Goal: Information Seeking & Learning: Learn about a topic

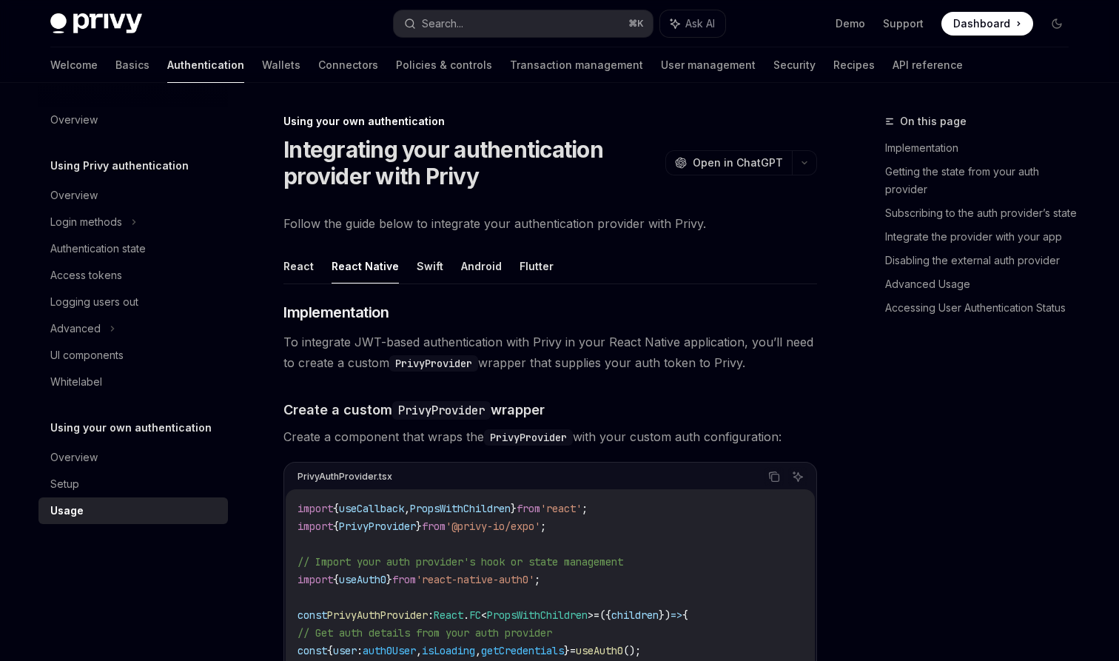
scroll to position [151, 0]
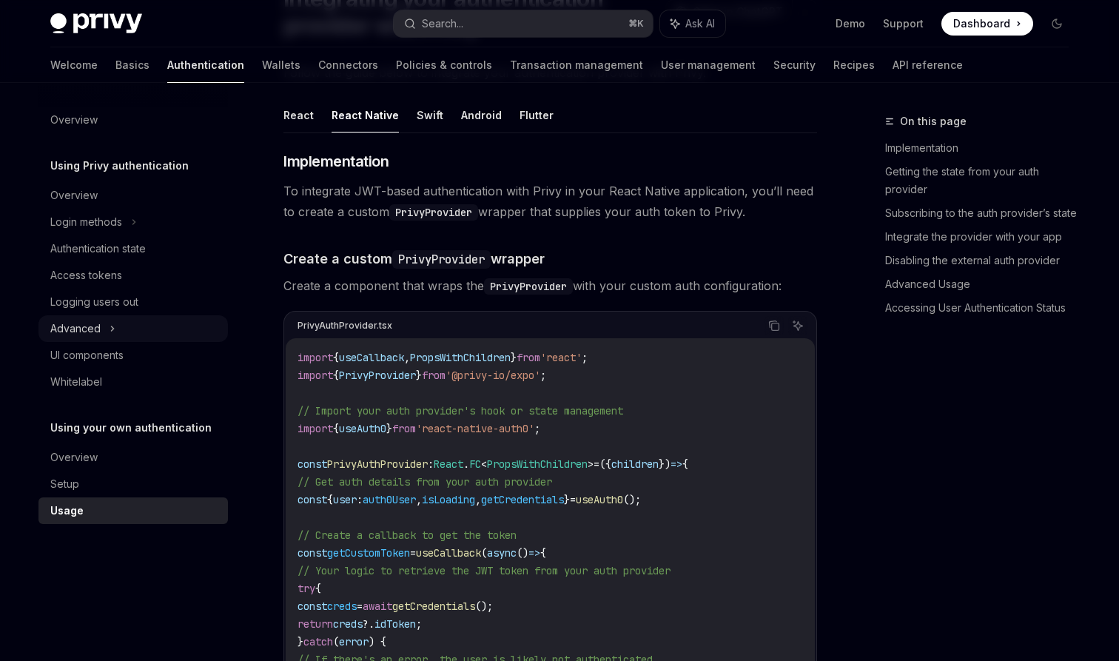
click at [116, 323] on div "Advanced" at bounding box center [132, 328] width 189 height 27
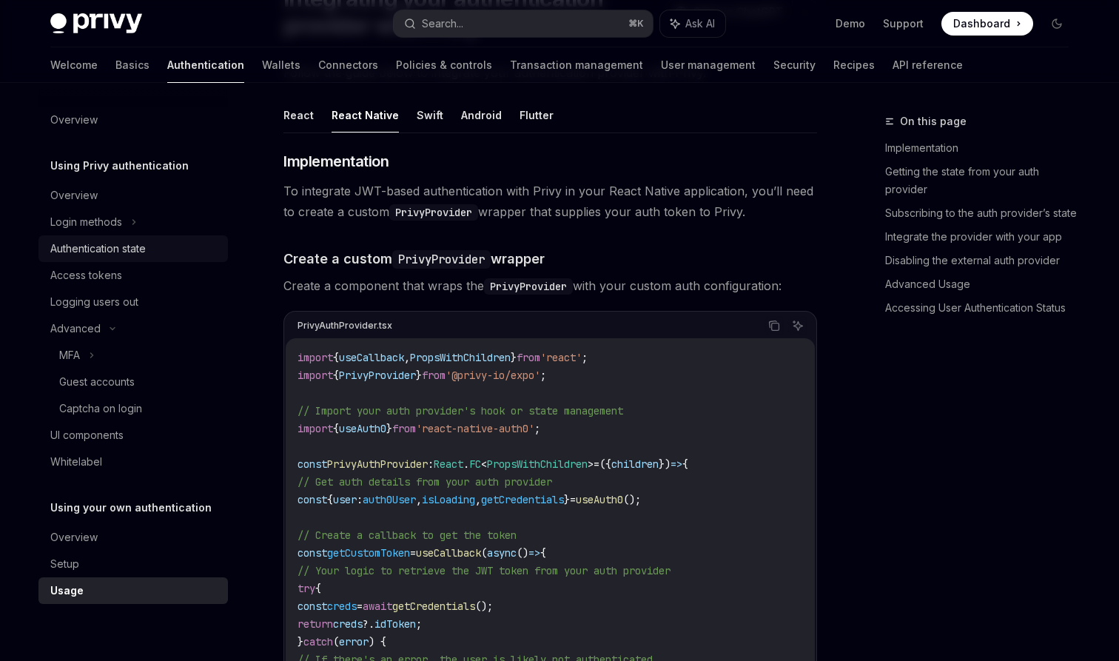
click at [136, 255] on div "Authentication state" at bounding box center [97, 249] width 95 height 18
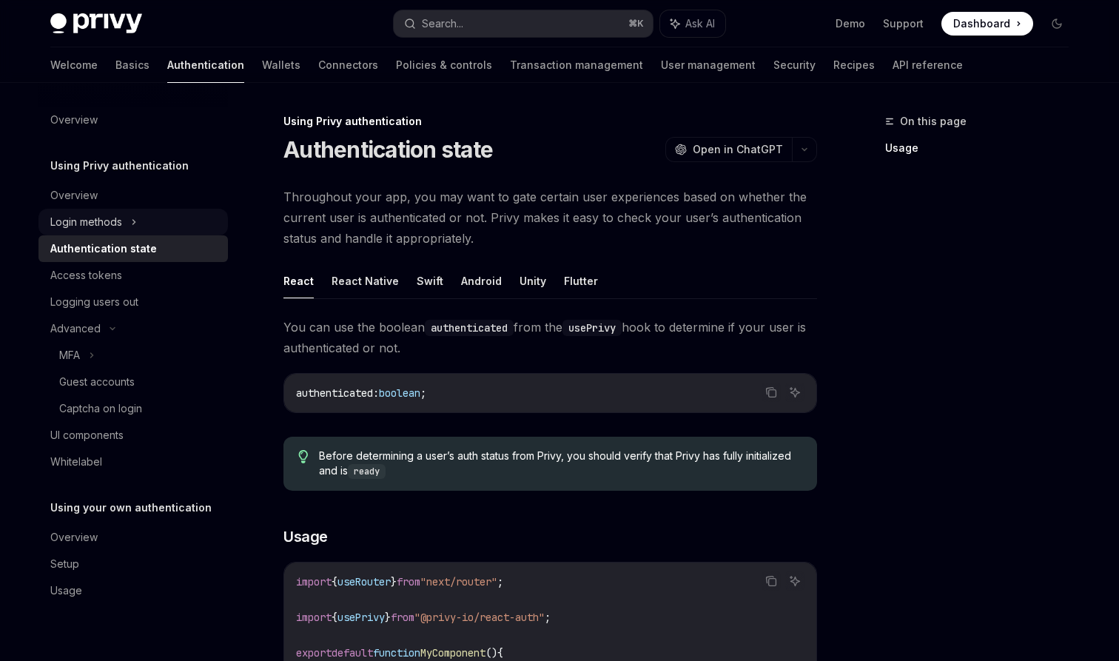
click at [97, 218] on div "Login methods" at bounding box center [86, 222] width 72 height 18
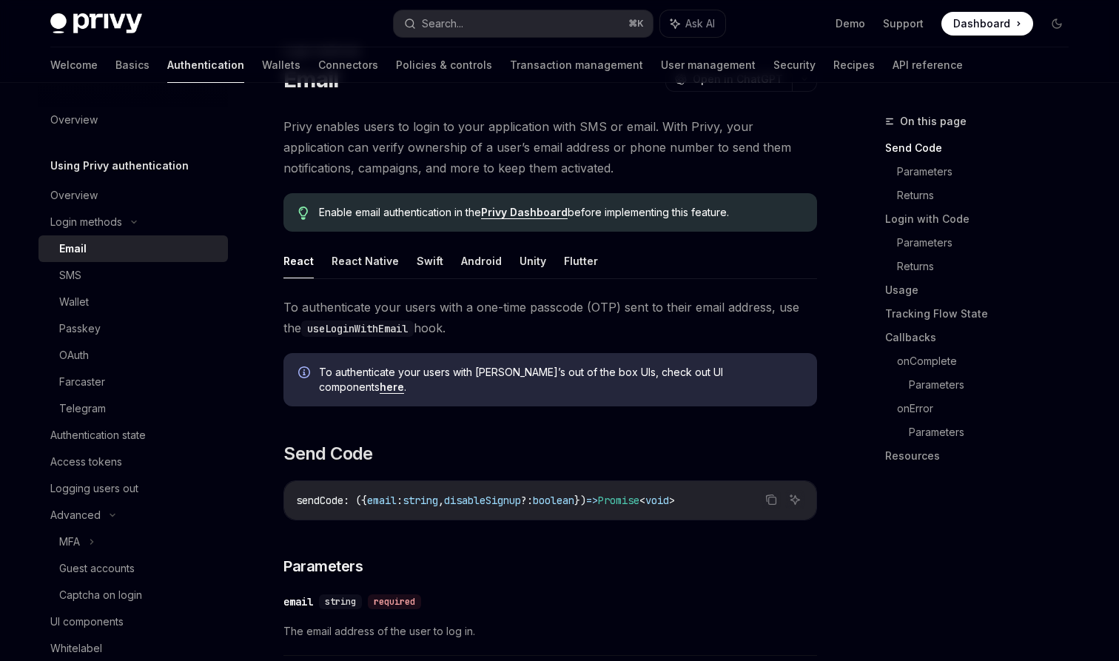
scroll to position [53, 0]
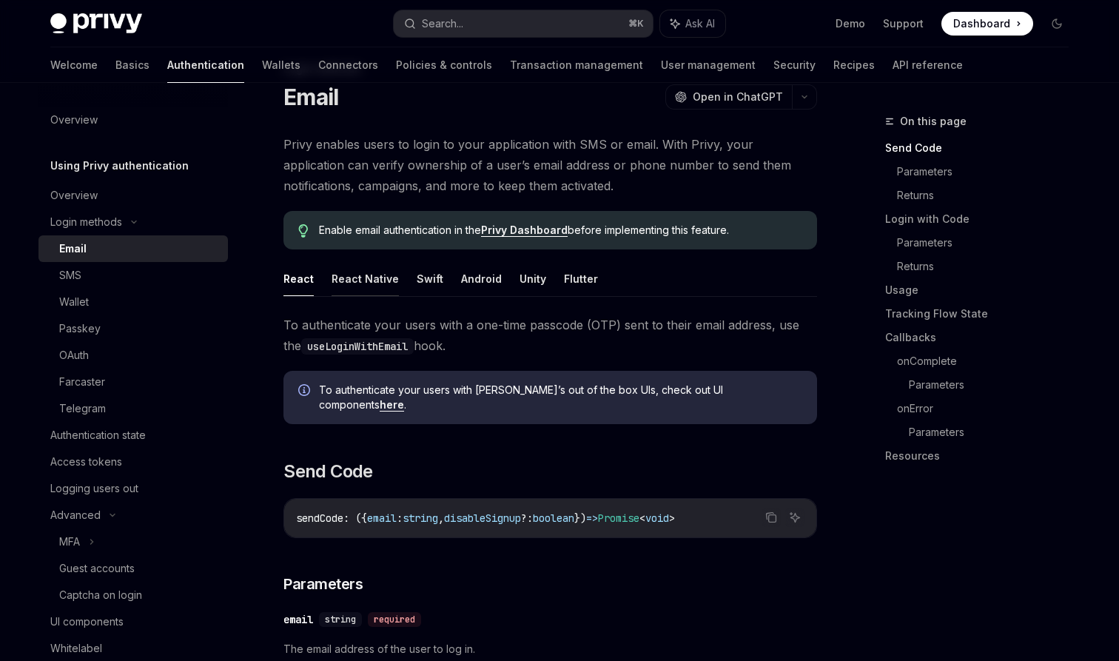
click at [358, 280] on button "React Native" at bounding box center [365, 278] width 67 height 35
click at [142, 190] on div "Overview" at bounding box center [134, 195] width 169 height 18
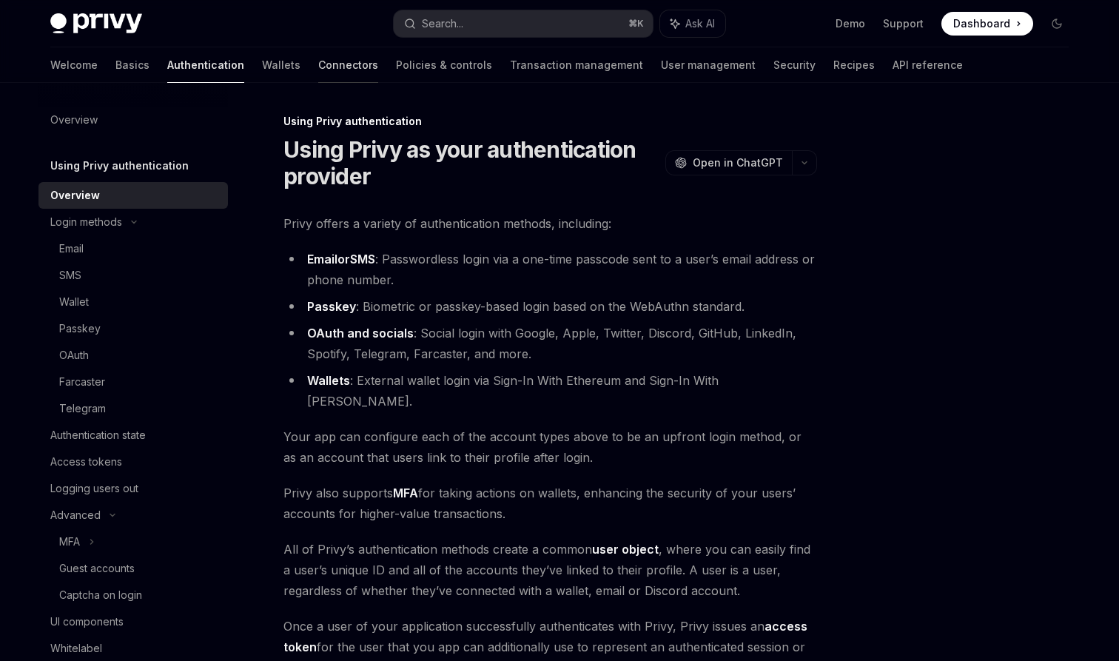
click at [318, 69] on link "Connectors" at bounding box center [348, 65] width 60 height 36
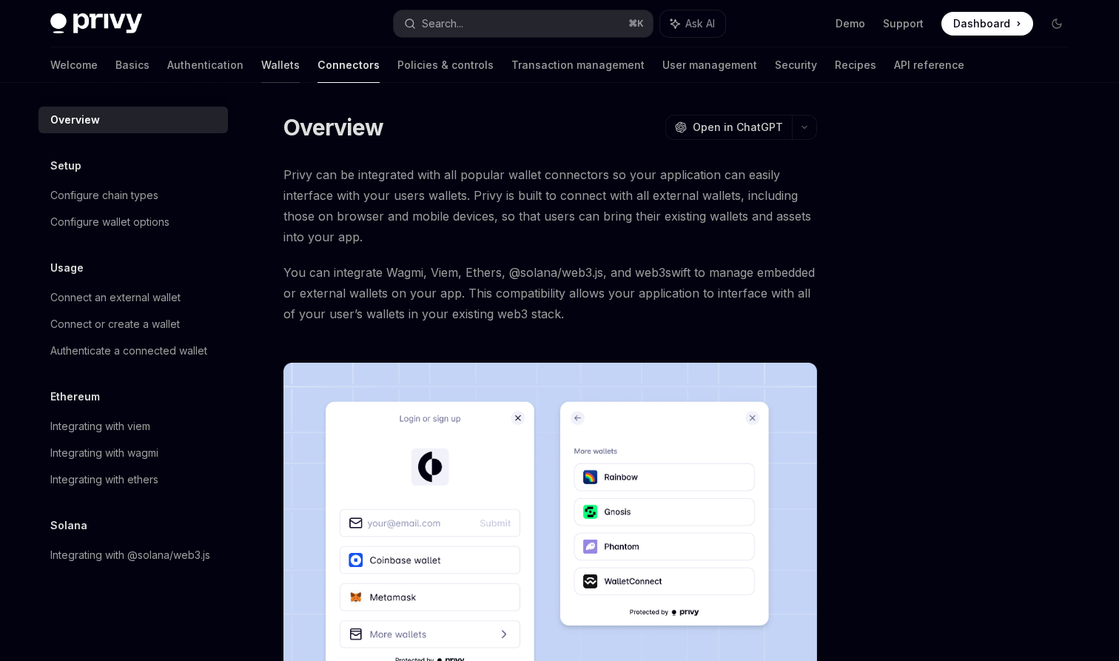
click at [261, 70] on link "Wallets" at bounding box center [280, 65] width 38 height 36
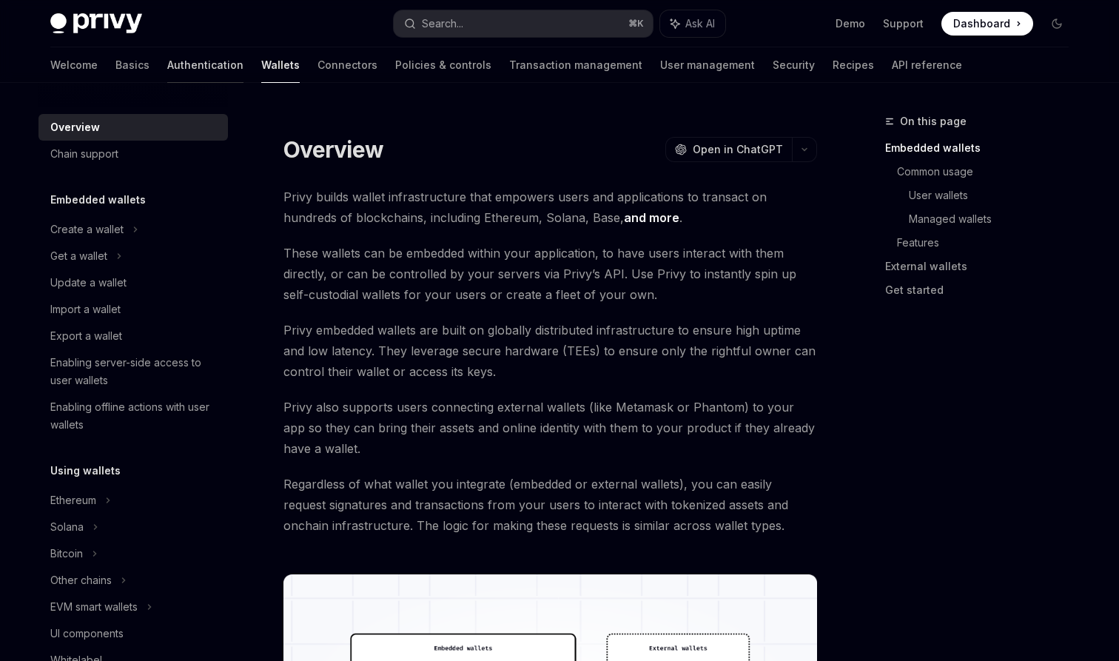
click at [167, 64] on link "Authentication" at bounding box center [205, 65] width 76 height 36
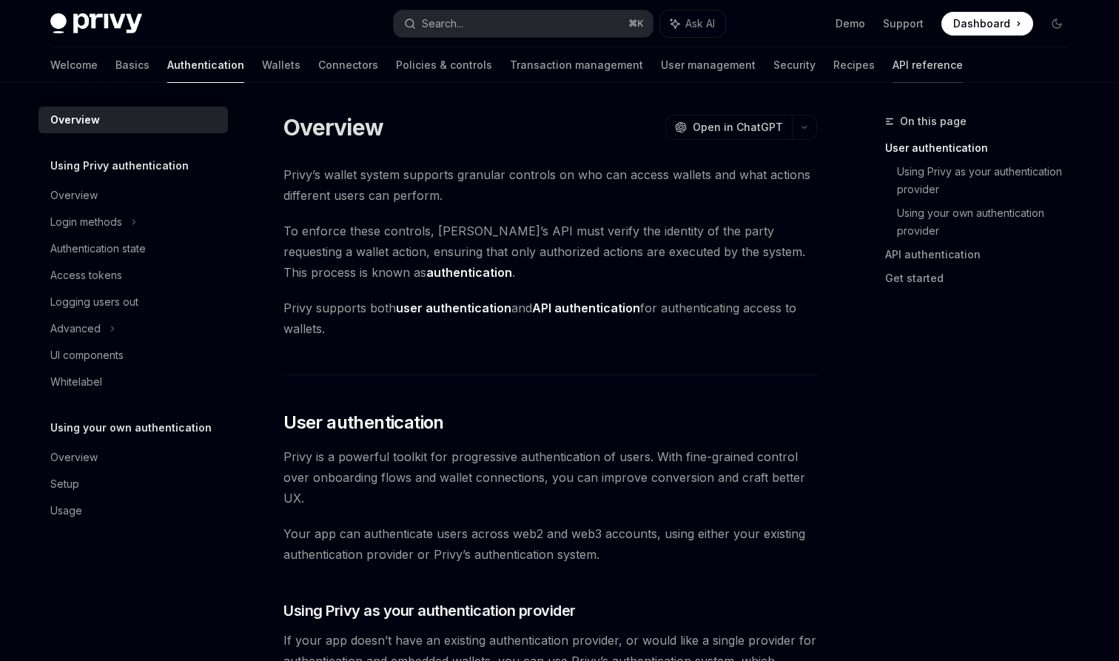
click at [892, 72] on link "API reference" at bounding box center [927, 65] width 70 height 36
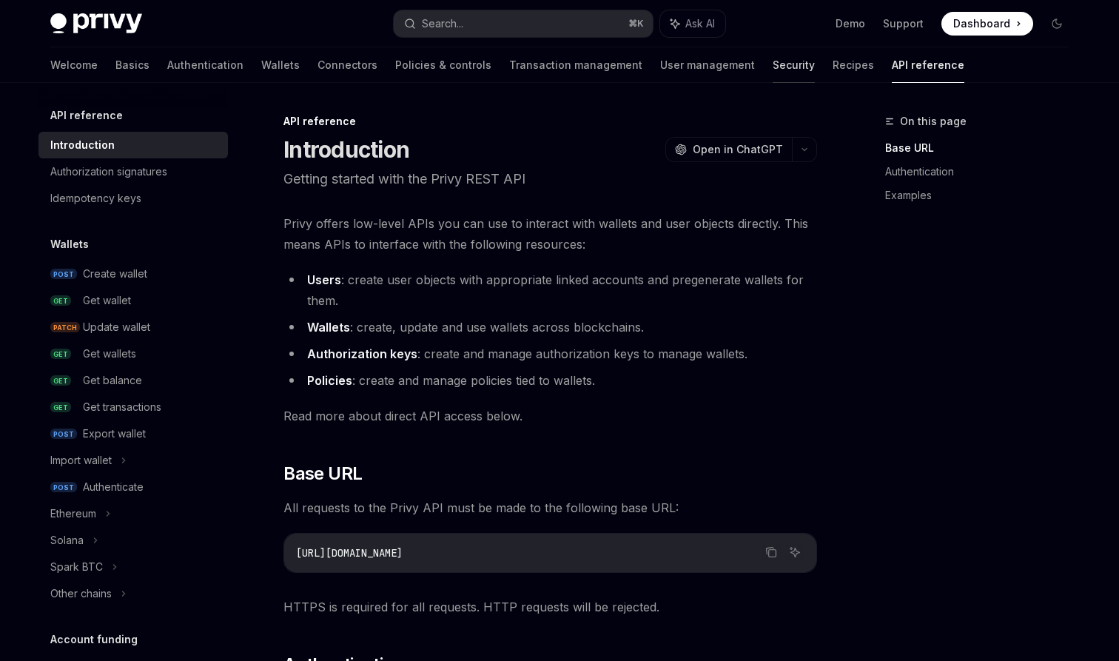
click at [773, 63] on link "Security" at bounding box center [794, 65] width 42 height 36
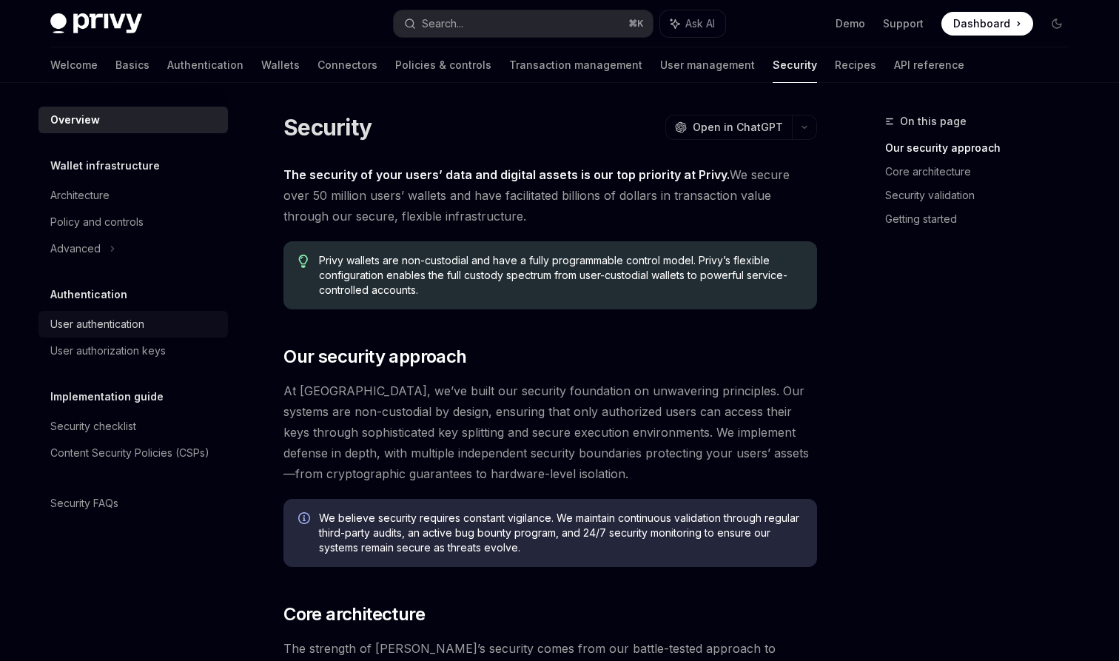
click at [133, 332] on div "User authentication" at bounding box center [97, 324] width 94 height 18
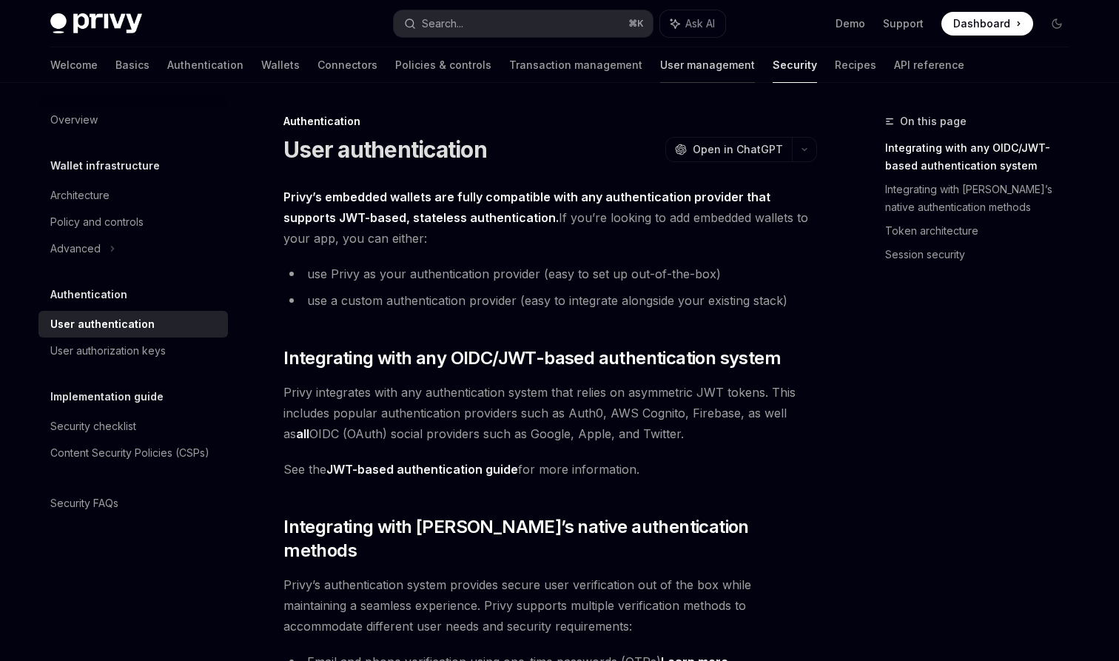
click at [660, 68] on link "User management" at bounding box center [707, 65] width 95 height 36
type textarea "*"
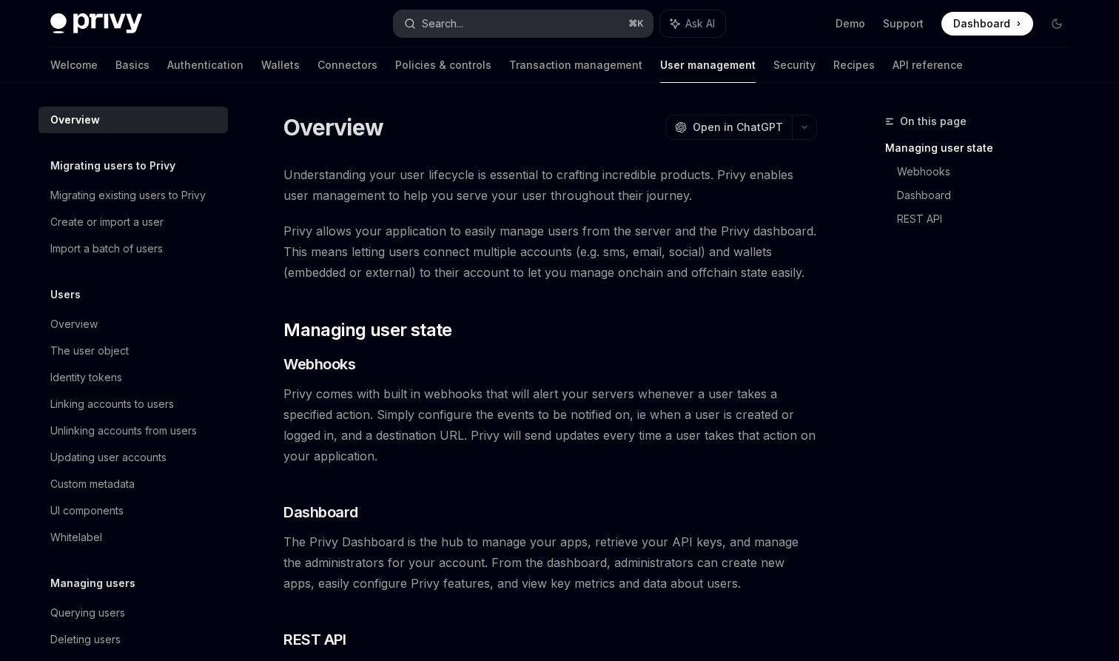
click at [471, 22] on button "Search... ⌘ K" at bounding box center [523, 23] width 259 height 27
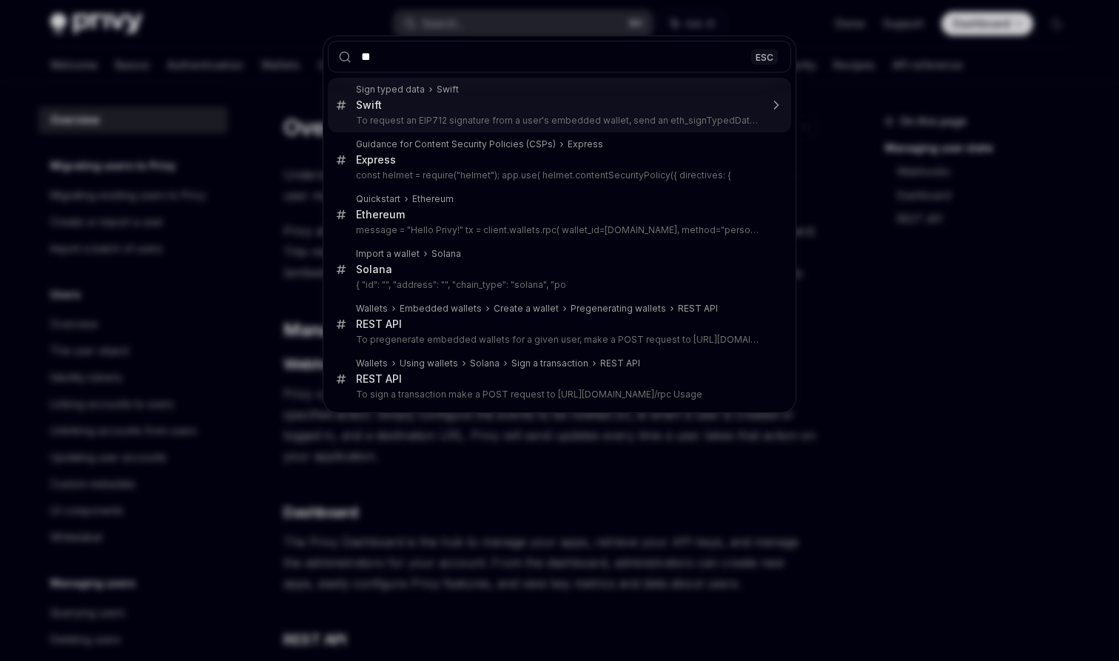
type input "*"
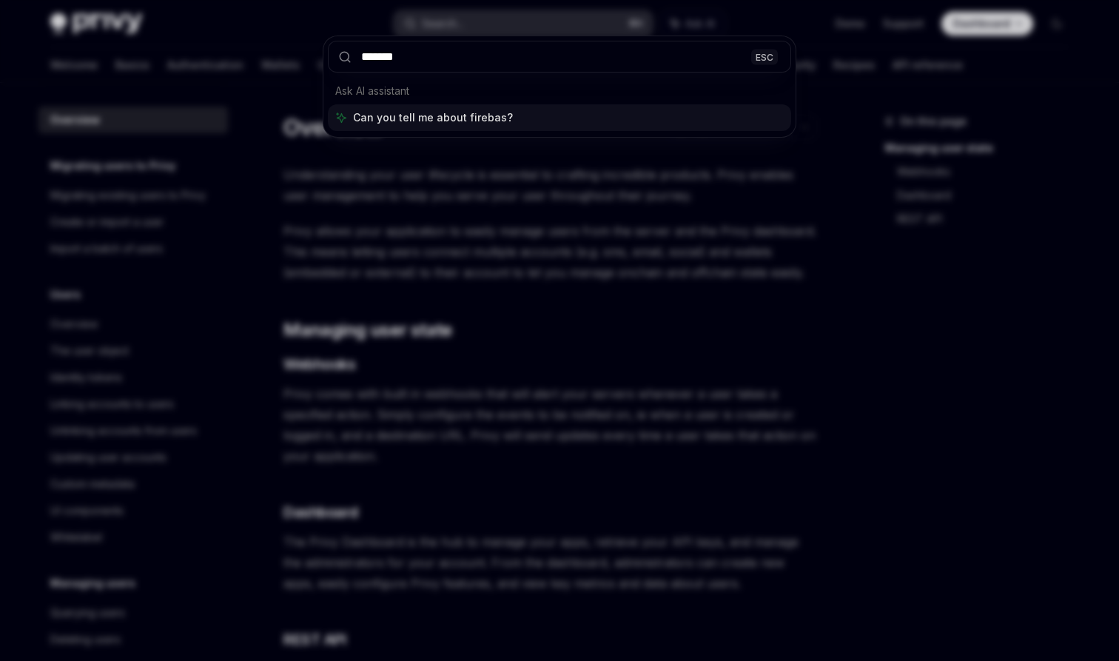
type input "********"
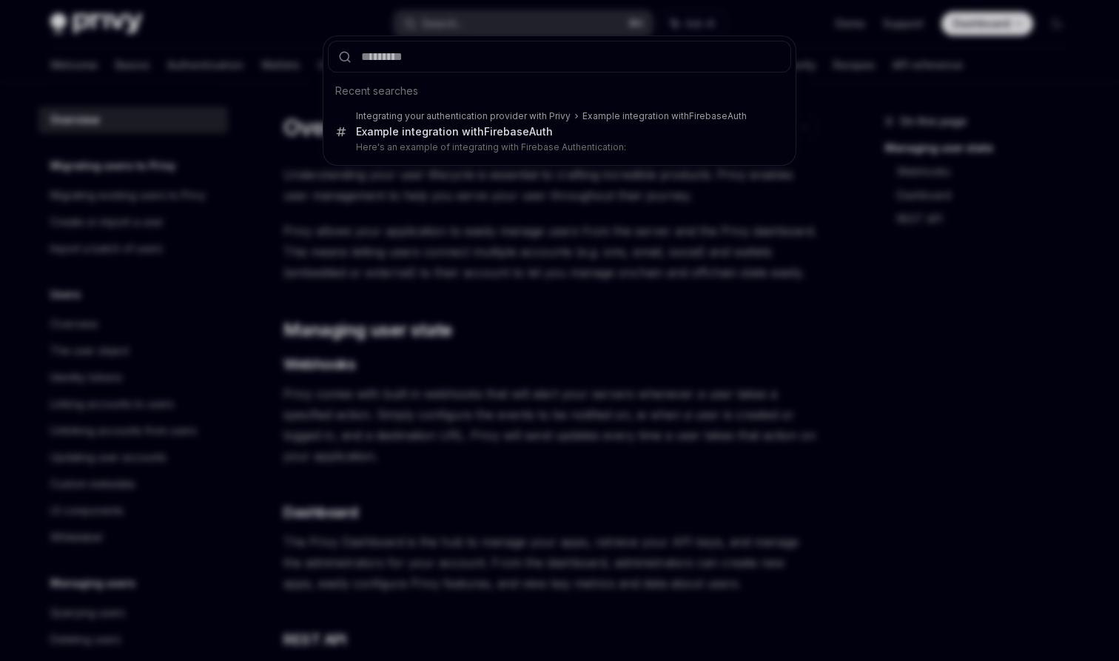
scroll to position [83, 0]
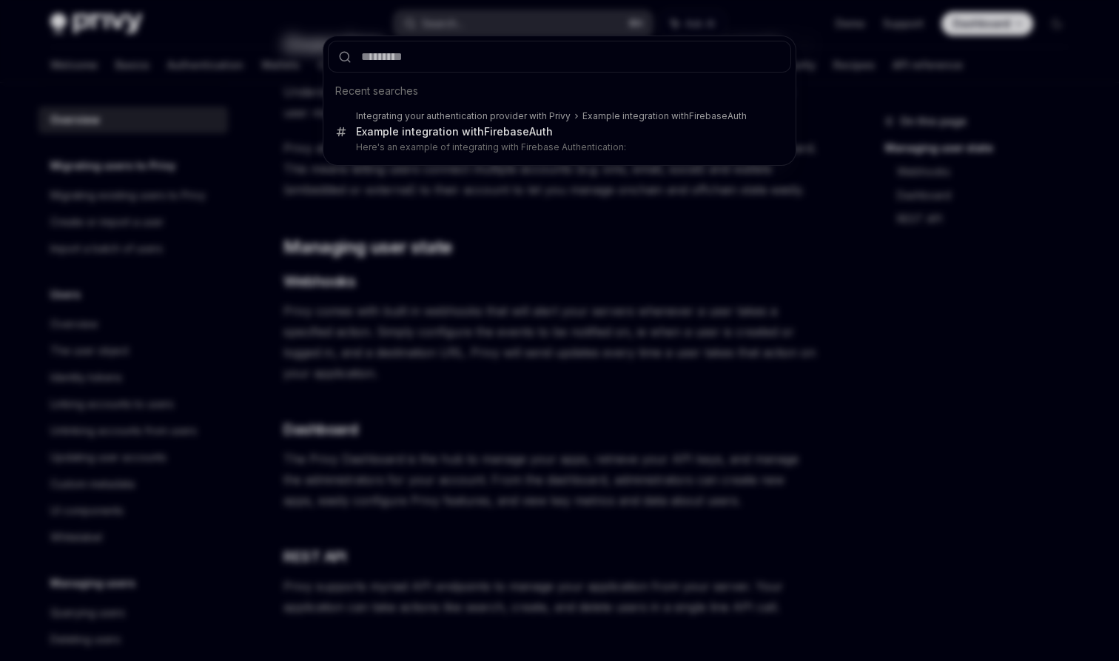
type textarea "*"
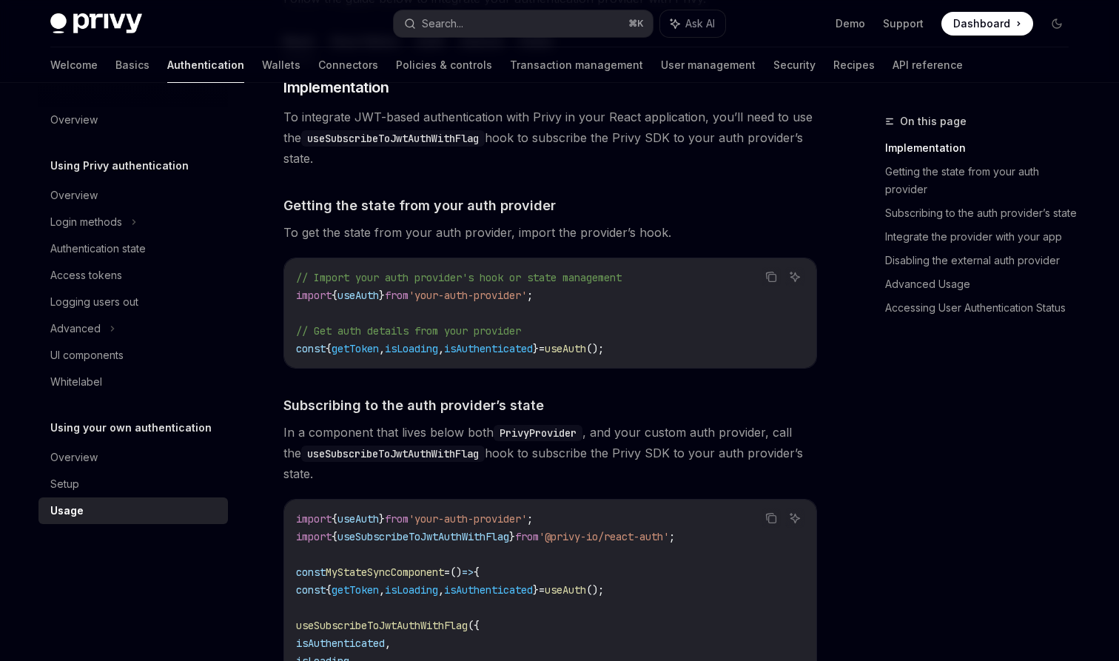
scroll to position [226, 0]
